Goal: Navigation & Orientation: Find specific page/section

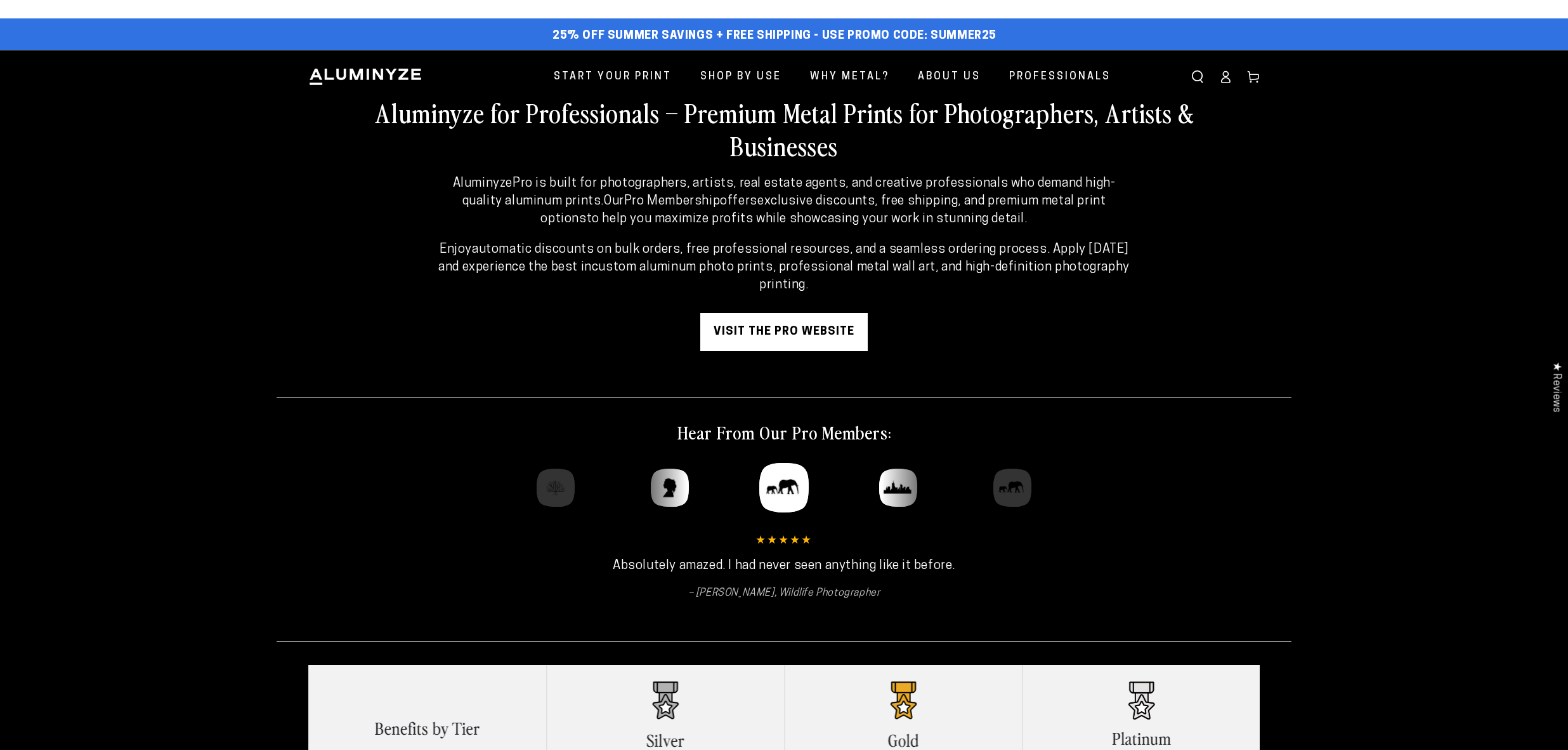
click at [1226, 76] on icon at bounding box center [1225, 76] width 13 height 13
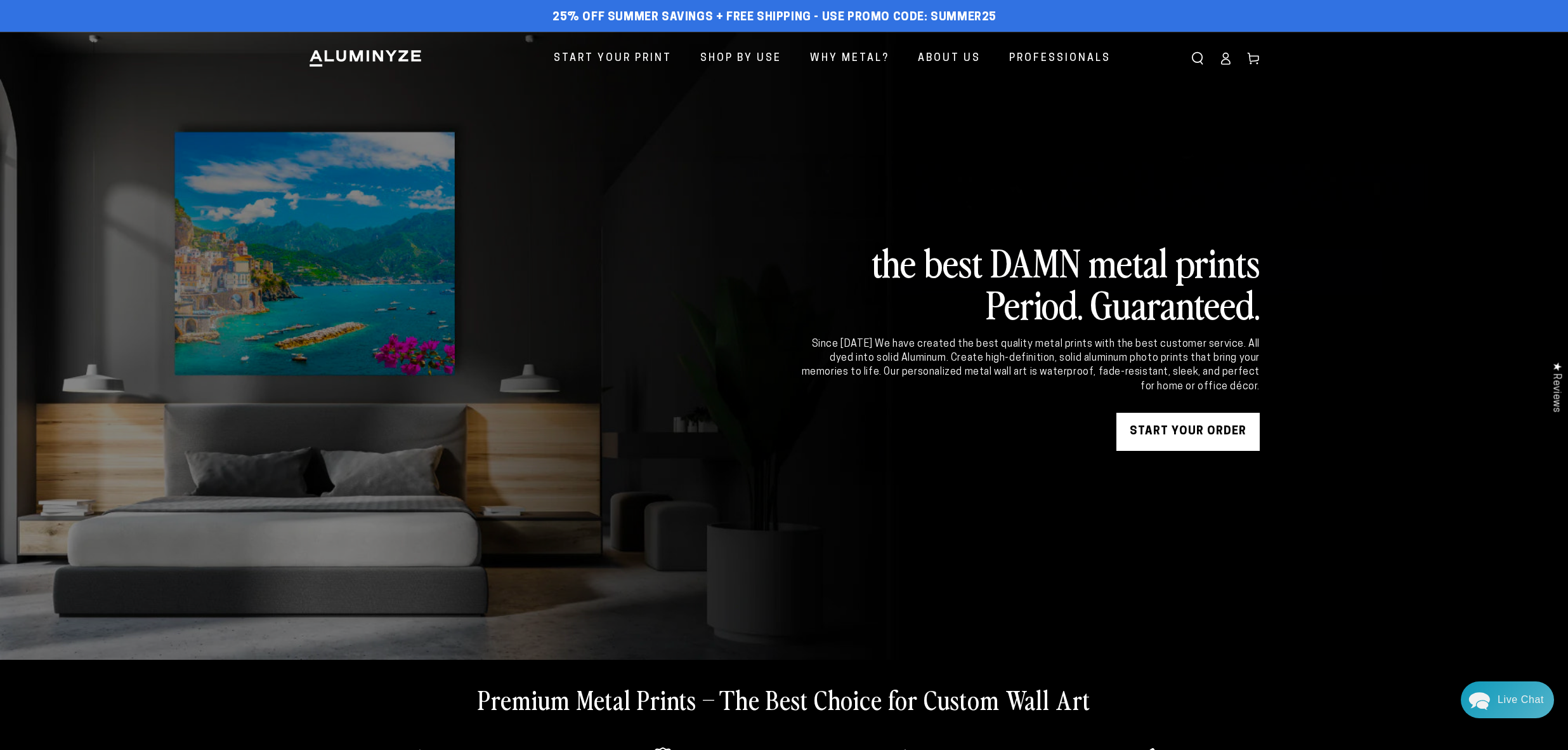
click at [1253, 53] on icon at bounding box center [1253, 58] width 13 height 13
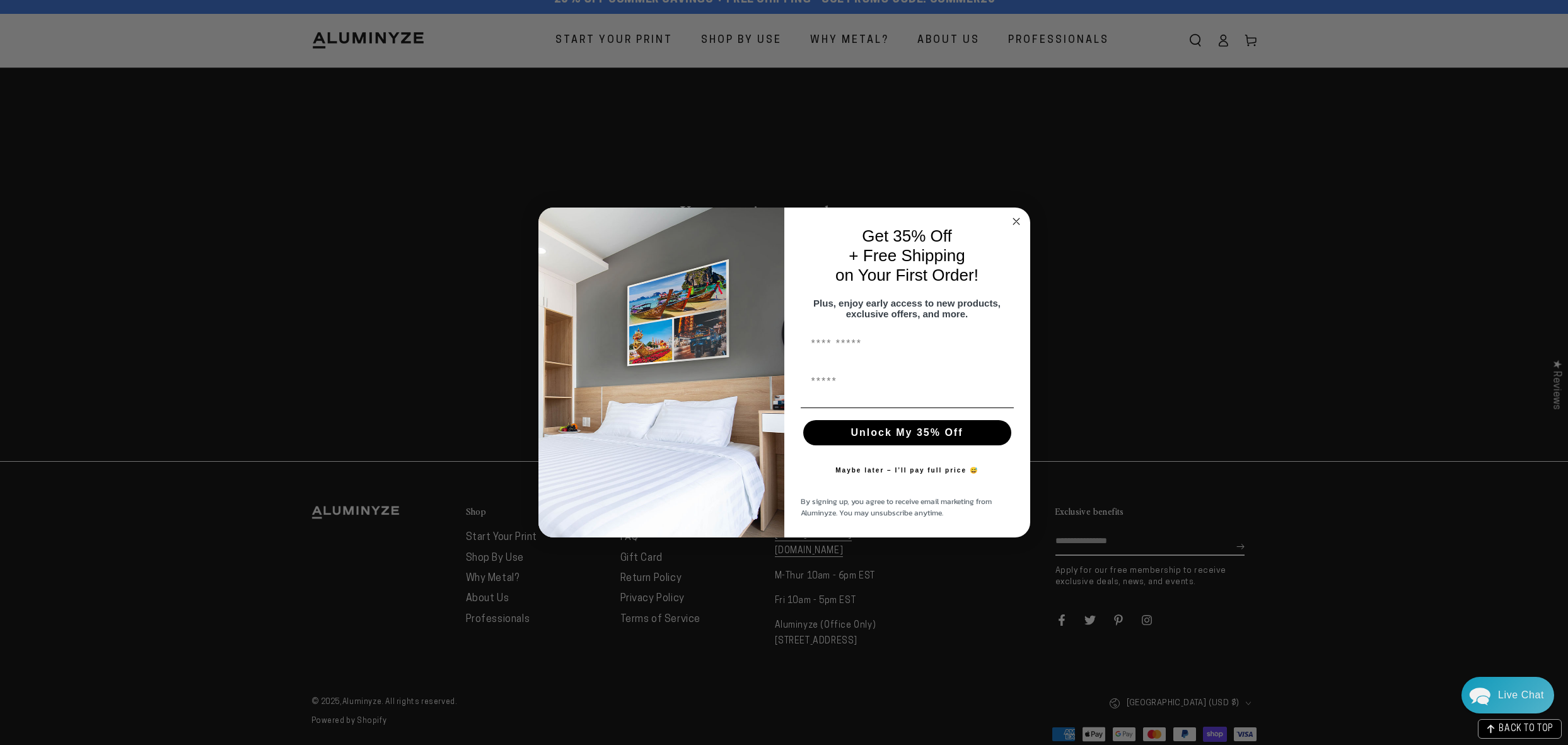
click at [1017, 219] on icon "Close dialog" at bounding box center [1016, 222] width 6 height 6
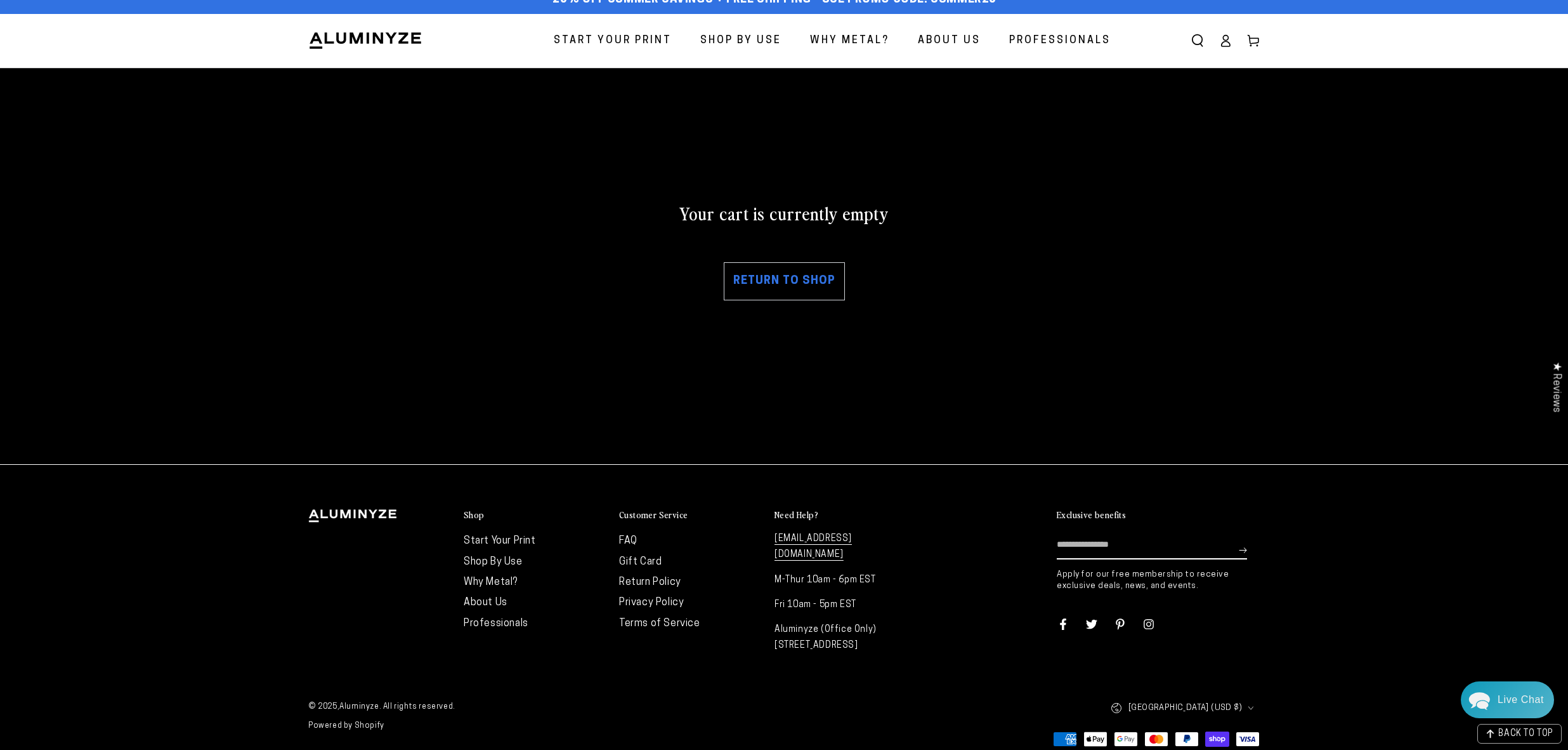
click at [479, 621] on link "Professionals" at bounding box center [496, 623] width 65 height 10
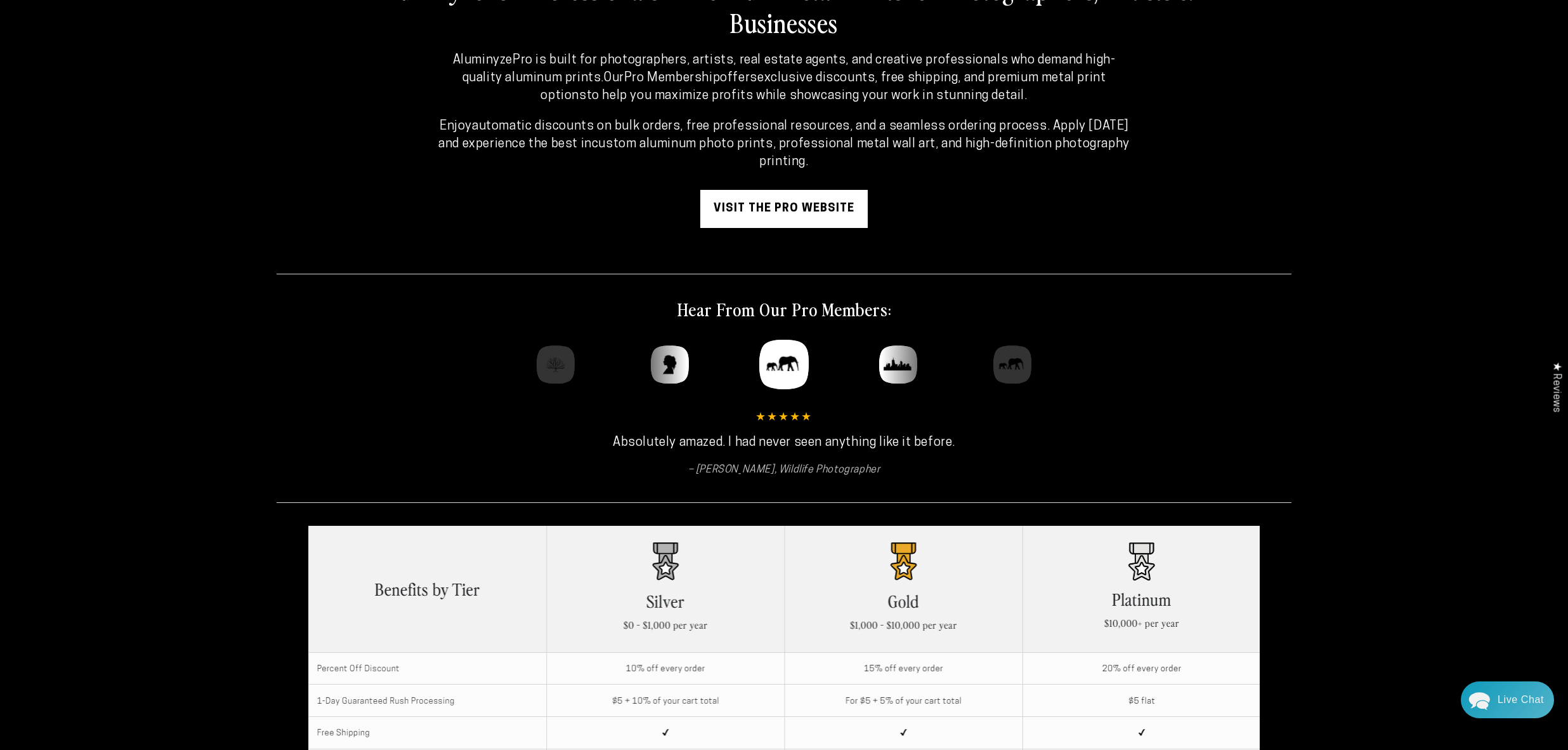
click at [792, 208] on link "visit the pro website" at bounding box center [784, 209] width 168 height 38
